Goal: Task Accomplishment & Management: Manage account settings

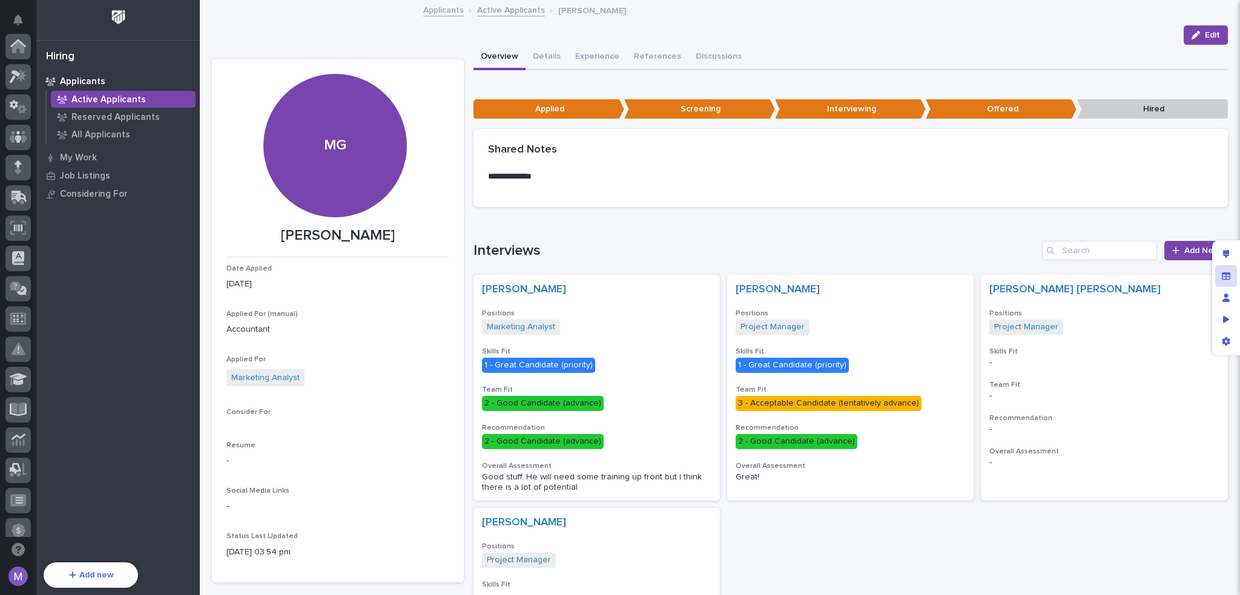
click at [1225, 269] on div "Manage fields and data" at bounding box center [1227, 276] width 22 height 22
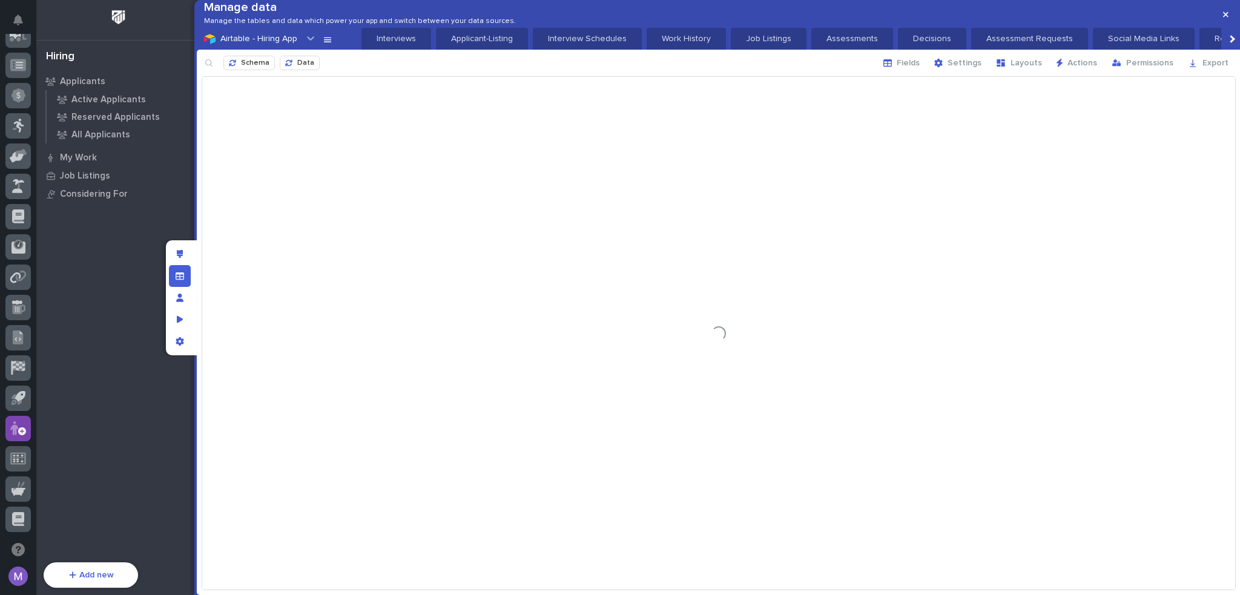
scroll to position [0, 61]
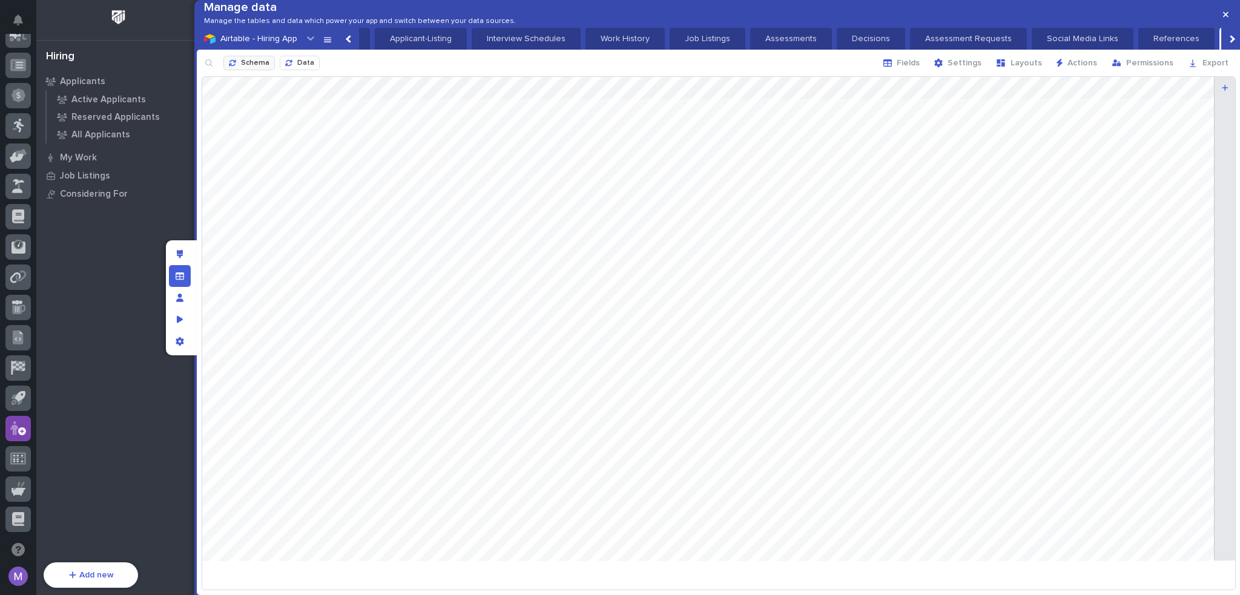
click at [247, 70] on button "Schema" at bounding box center [248, 63] width 51 height 15
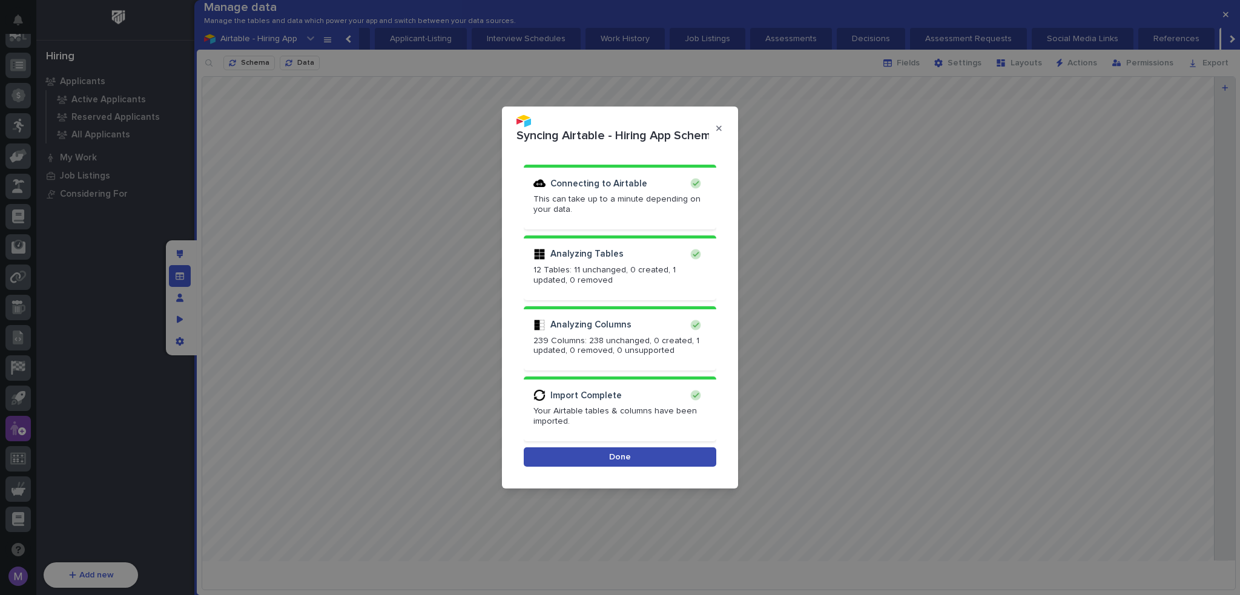
click at [650, 448] on button "Done" at bounding box center [620, 457] width 193 height 19
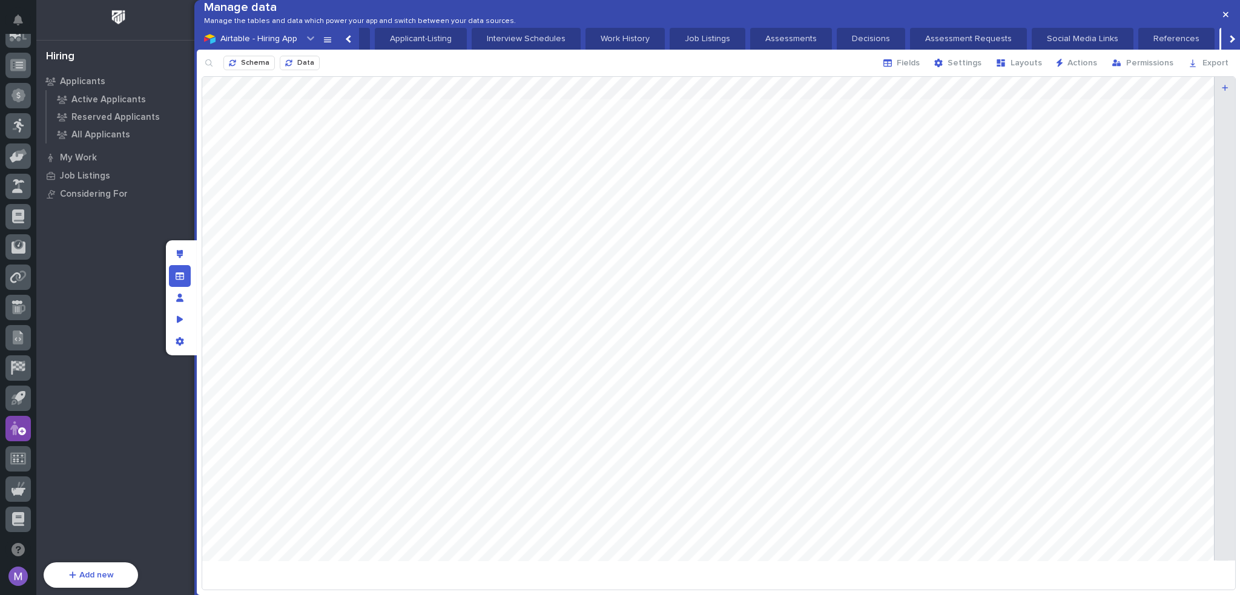
click at [323, 44] on icon at bounding box center [328, 39] width 10 height 10
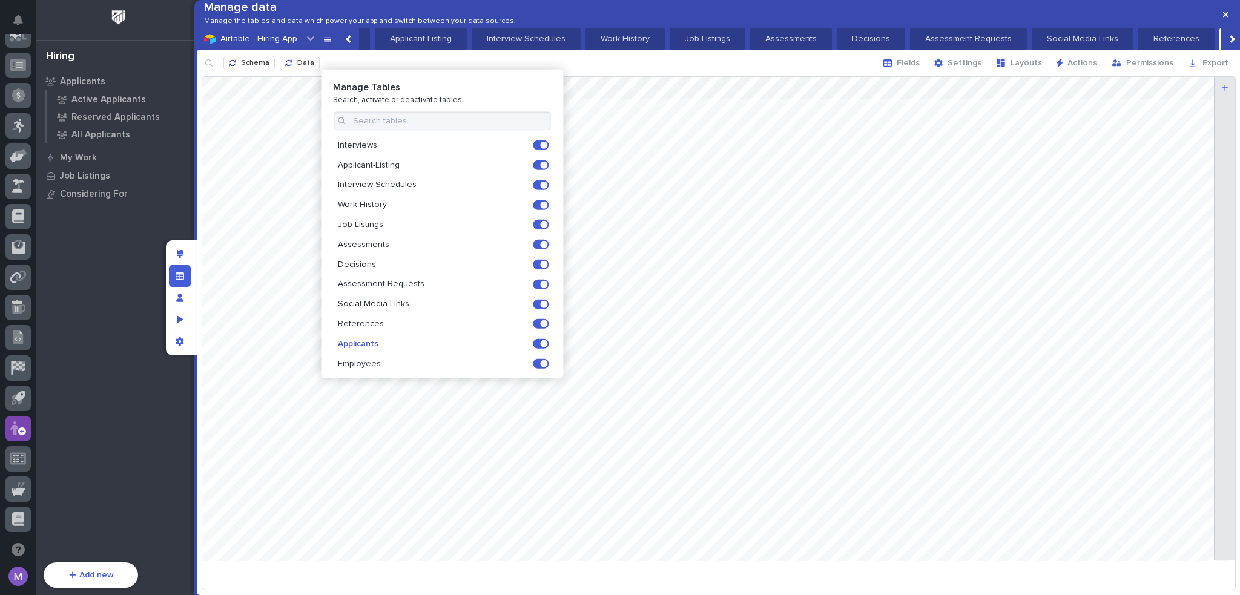
click at [801, 412] on div at bounding box center [718, 324] width 1033 height 494
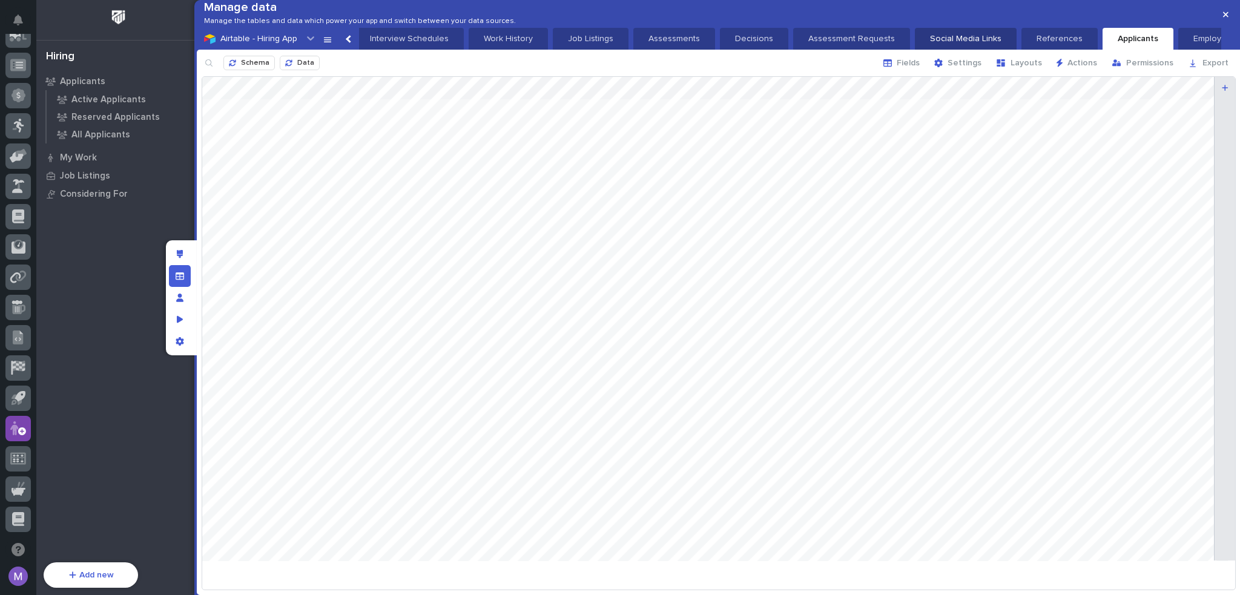
scroll to position [0, 0]
click at [452, 45] on p "Applicant-Listing" at bounding box center [482, 39] width 78 height 12
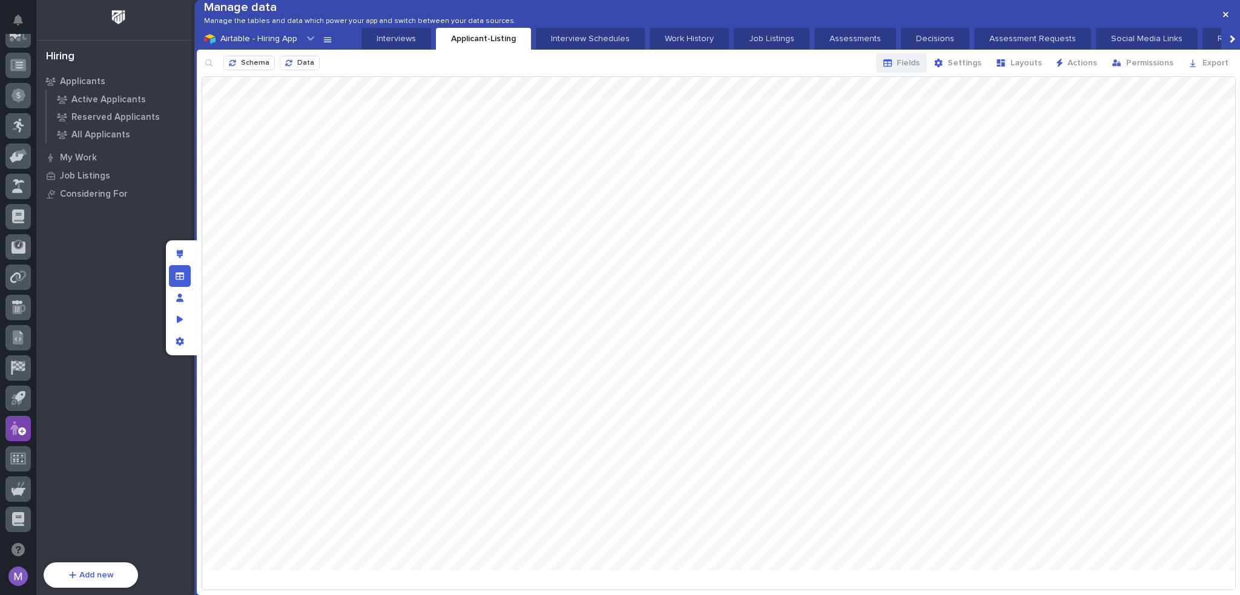
click at [892, 67] on icon "button" at bounding box center [888, 63] width 8 height 8
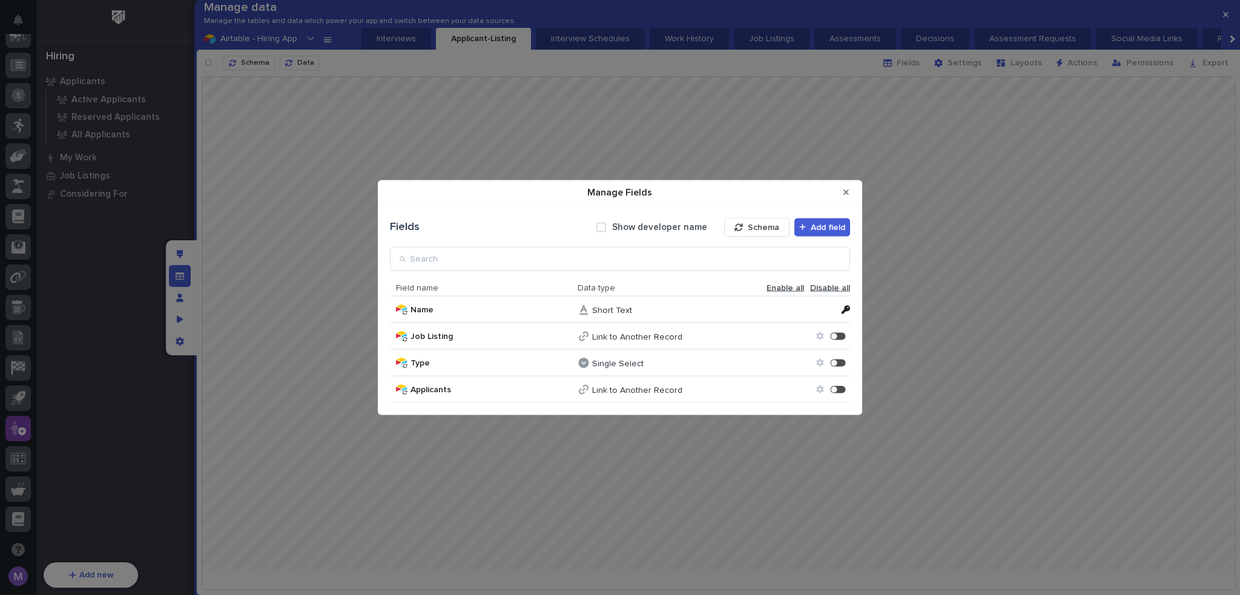
click at [792, 285] on span "Enable all" at bounding box center [786, 288] width 38 height 10
click at [846, 190] on icon "Close Modal" at bounding box center [846, 192] width 5 height 8
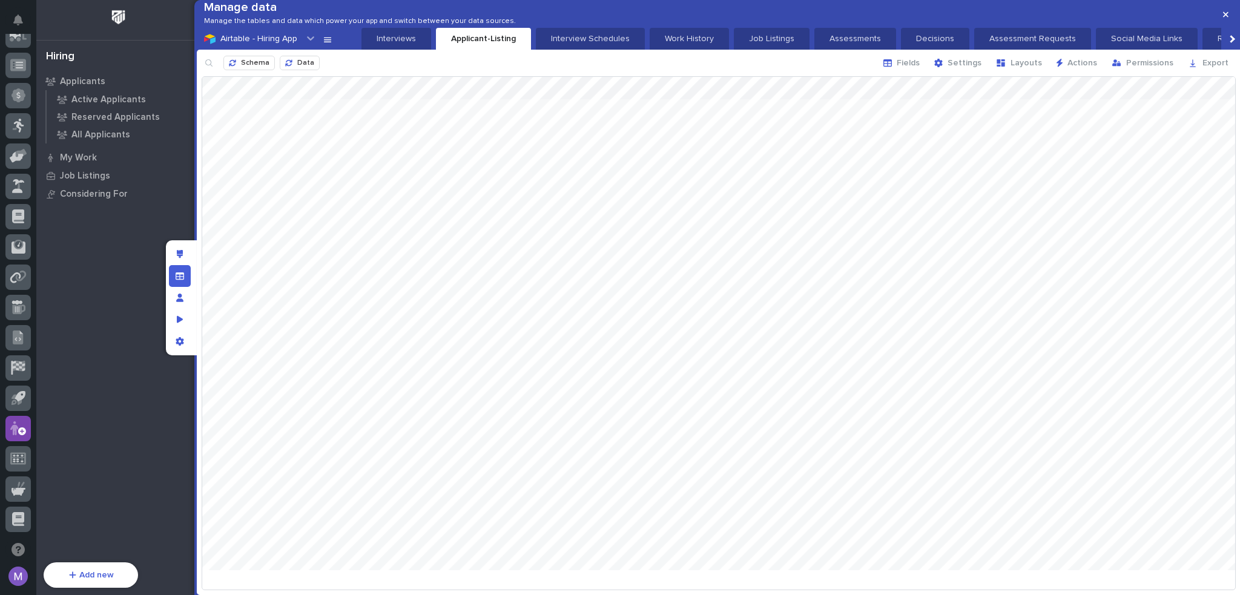
click at [712, 175] on div at bounding box center [718, 324] width 1033 height 494
click at [181, 253] on icon "Edit layout" at bounding box center [180, 254] width 7 height 8
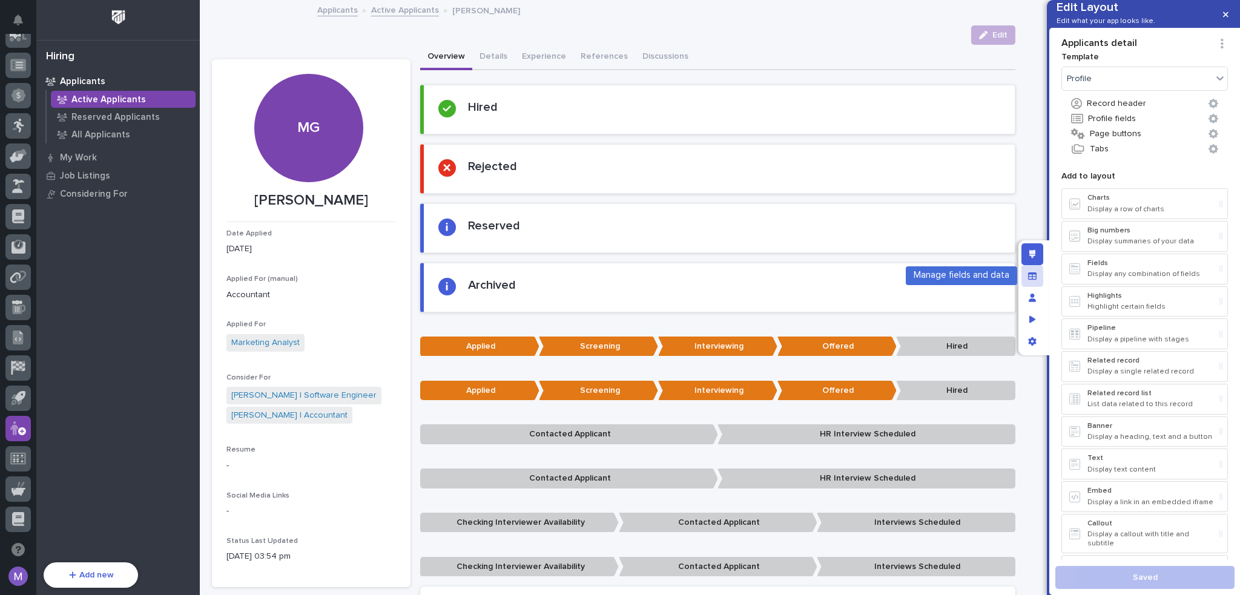
click at [1042, 273] on div "Manage fields and data" at bounding box center [1033, 276] width 22 height 22
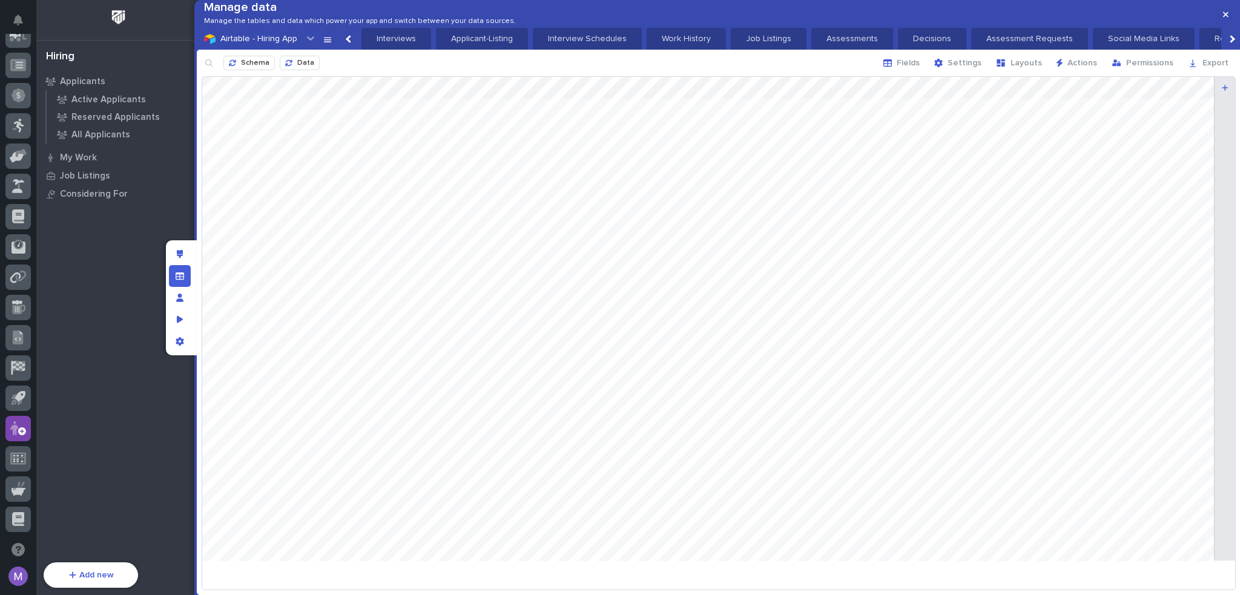
scroll to position [0, 61]
click at [250, 70] on button "Schema" at bounding box center [248, 63] width 51 height 15
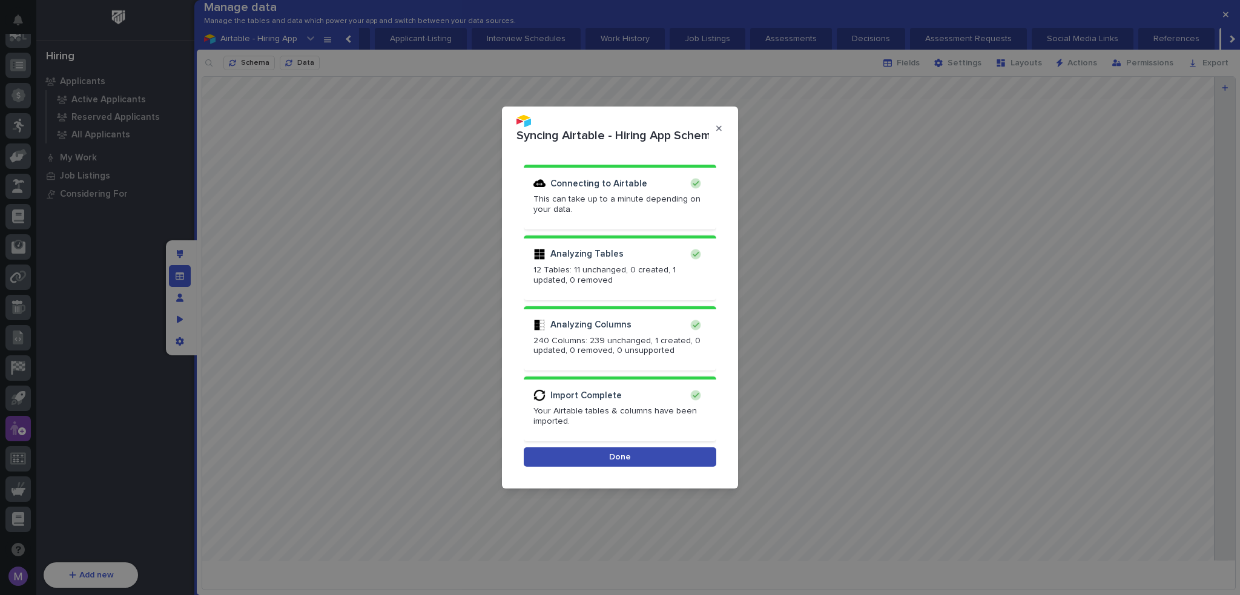
click at [655, 458] on button "Done" at bounding box center [620, 457] width 193 height 19
